Goal: Information Seeking & Learning: Find specific fact

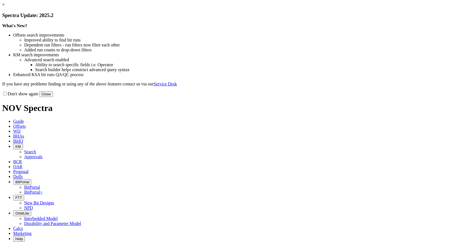
click at [53, 97] on button "Close" at bounding box center [46, 94] width 14 height 6
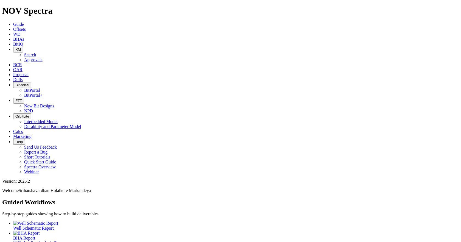
click at [21, 47] on span "KM" at bounding box center [17, 49] width 5 height 4
click at [36, 52] on link "Search" at bounding box center [30, 54] width 12 height 5
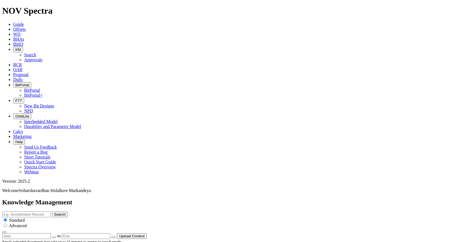
click at [51, 211] on input "text" at bounding box center [26, 214] width 49 height 6
type input "catalogue"
click at [52, 211] on button "Search" at bounding box center [60, 214] width 16 height 6
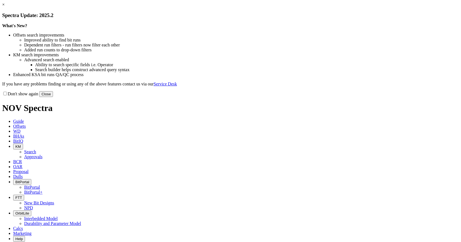
drag, startPoint x: 345, startPoint y: 150, endPoint x: 340, endPoint y: 142, distance: 9.9
click at [53, 97] on button "Close" at bounding box center [46, 94] width 14 height 6
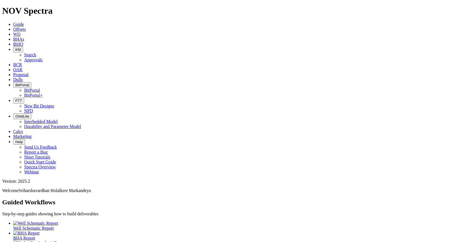
click at [21, 47] on span "KM" at bounding box center [17, 49] width 5 height 4
click at [36, 52] on link "Search" at bounding box center [30, 54] width 12 height 5
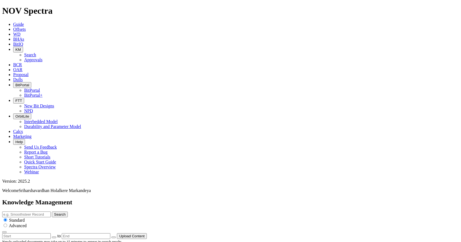
click at [51, 211] on input "text" at bounding box center [26, 214] width 49 height 6
type input "price list"
click at [52, 211] on button "Search" at bounding box center [60, 214] width 16 height 6
